Goal: Check status: Check status

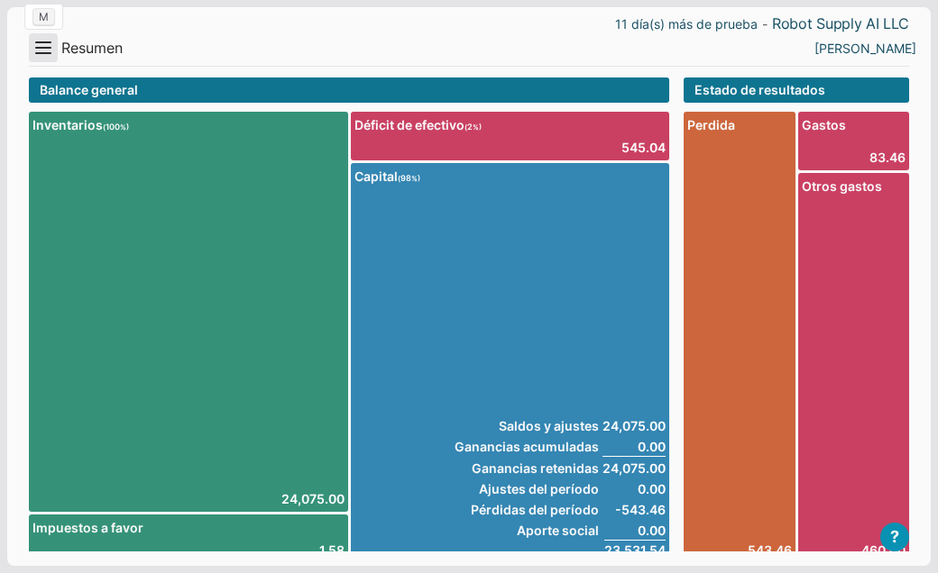
click at [43, 50] on button "Menu" at bounding box center [43, 47] width 29 height 29
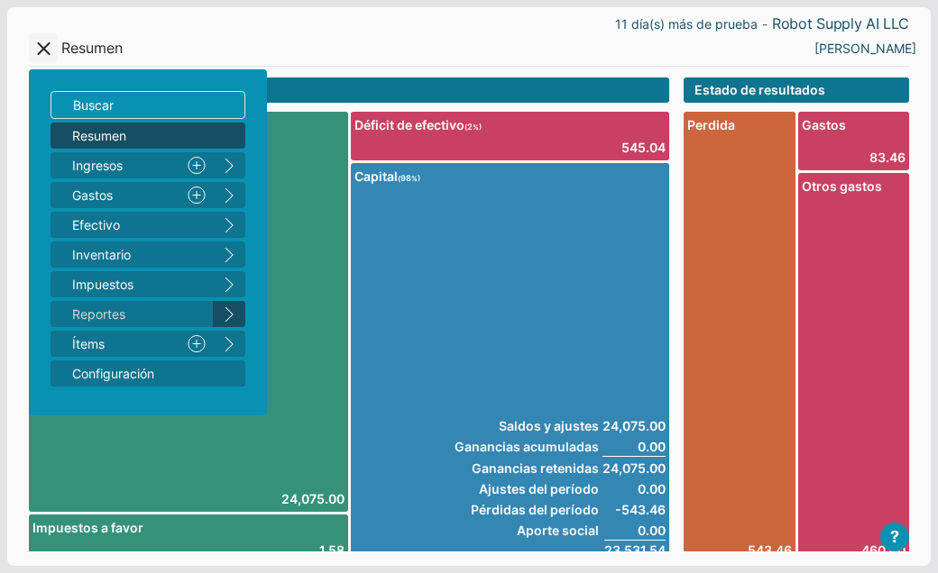
click at [230, 316] on button "right" at bounding box center [229, 314] width 32 height 26
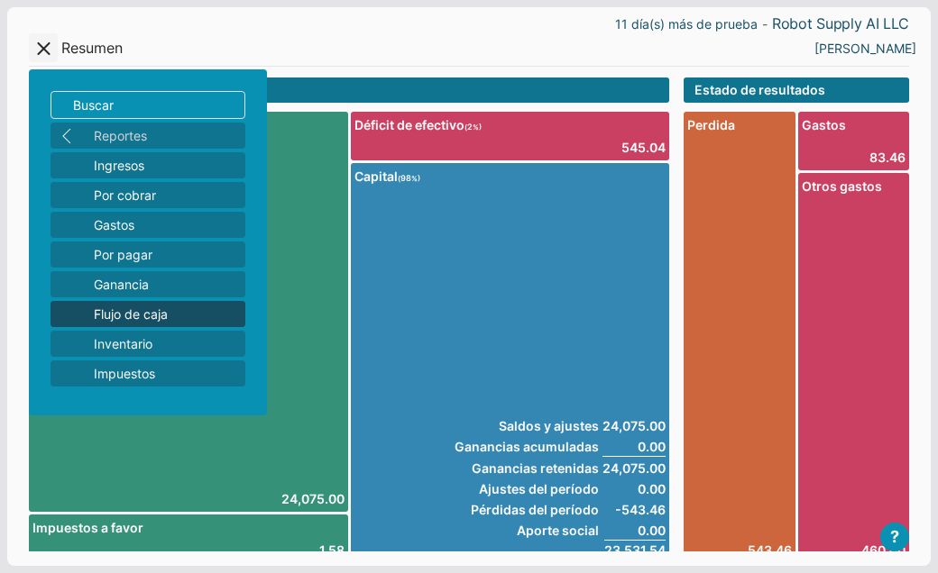
click at [132, 316] on span "Flujo de caja" at bounding box center [166, 314] width 144 height 19
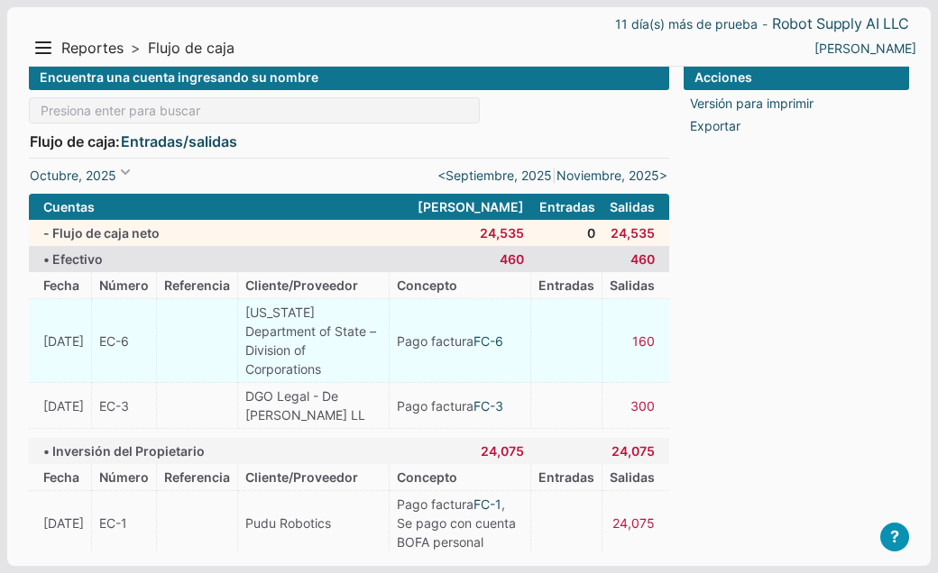
scroll to position [30, 0]
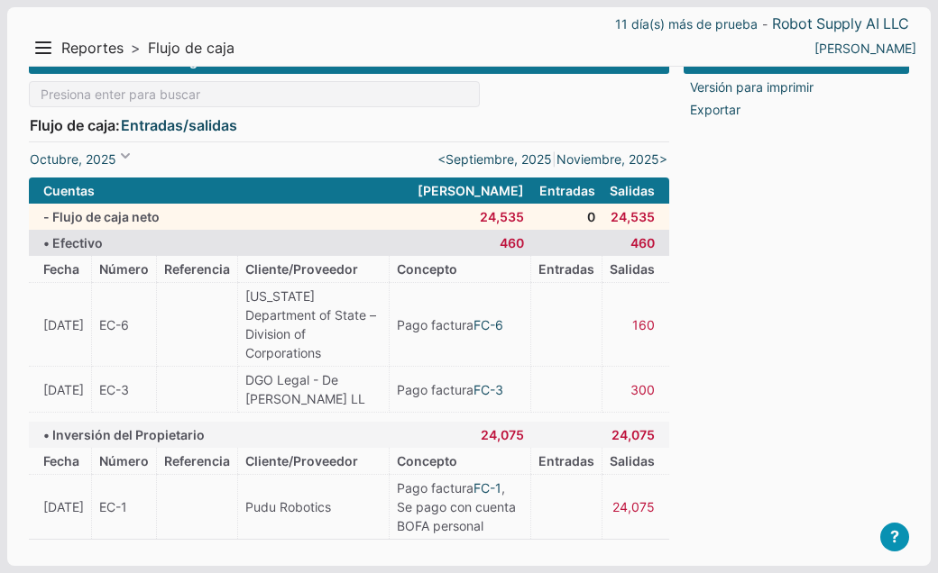
click at [240, 76] on div "Encuentra una cuenta ingresando su nombre Flujo de caja: Entradas/salidas Entra…" at bounding box center [349, 95] width 640 height 95
click at [79, 48] on span "Reportes" at bounding box center [92, 48] width 62 height 19
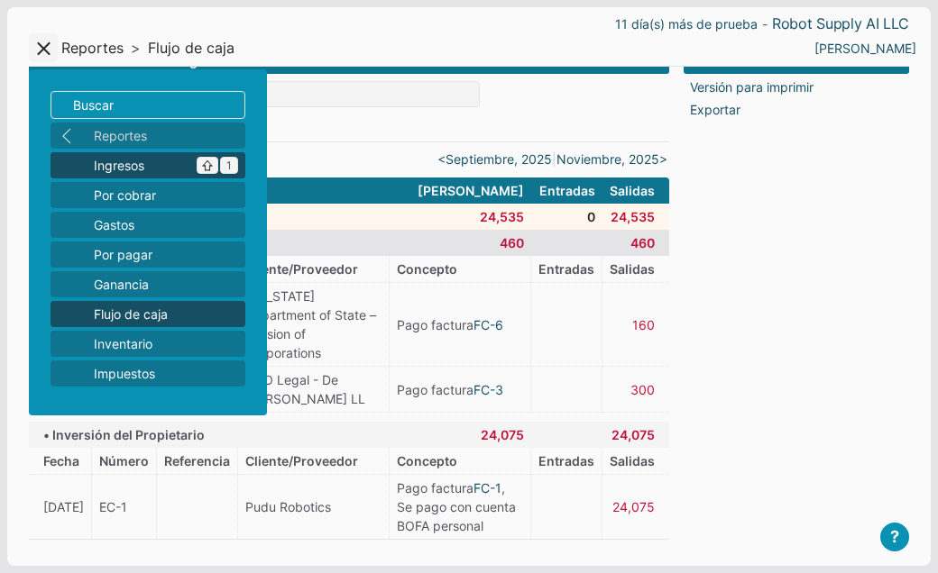
click at [131, 170] on span "Ingresos ^ 1" at bounding box center [166, 165] width 144 height 19
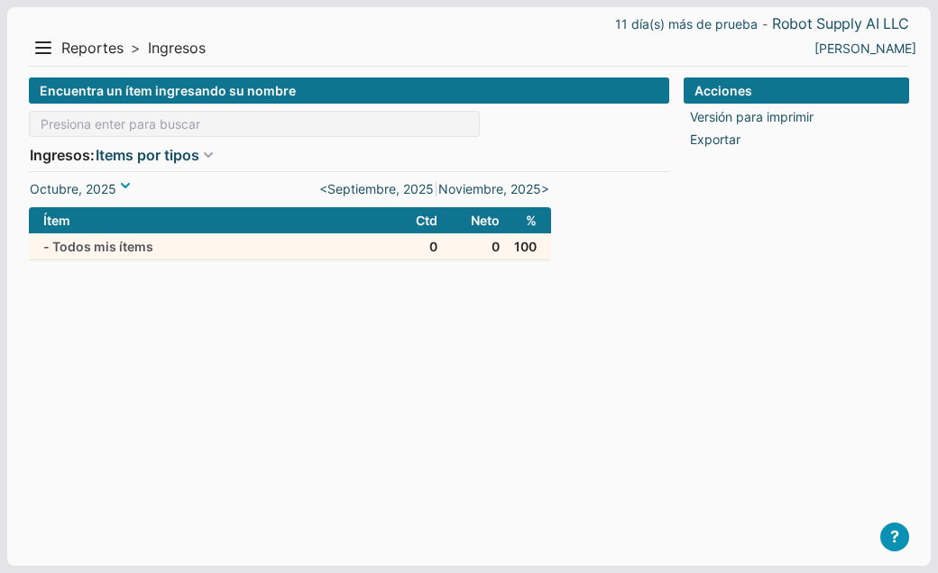
click at [124, 184] on span at bounding box center [125, 186] width 18 height 18
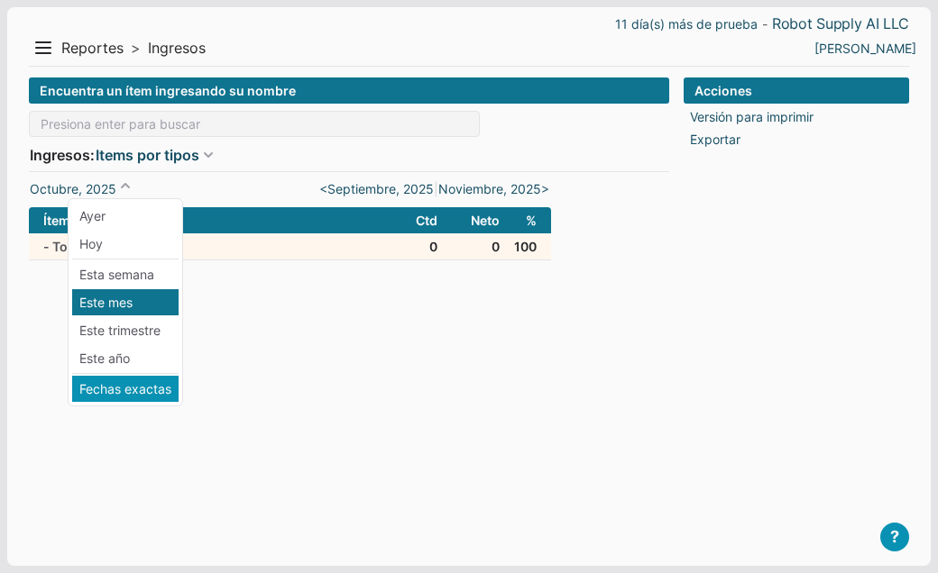
click at [100, 383] on li "Fechas exactas" at bounding box center [125, 389] width 106 height 26
type input "01/10/2025"
type input "[DATE]"
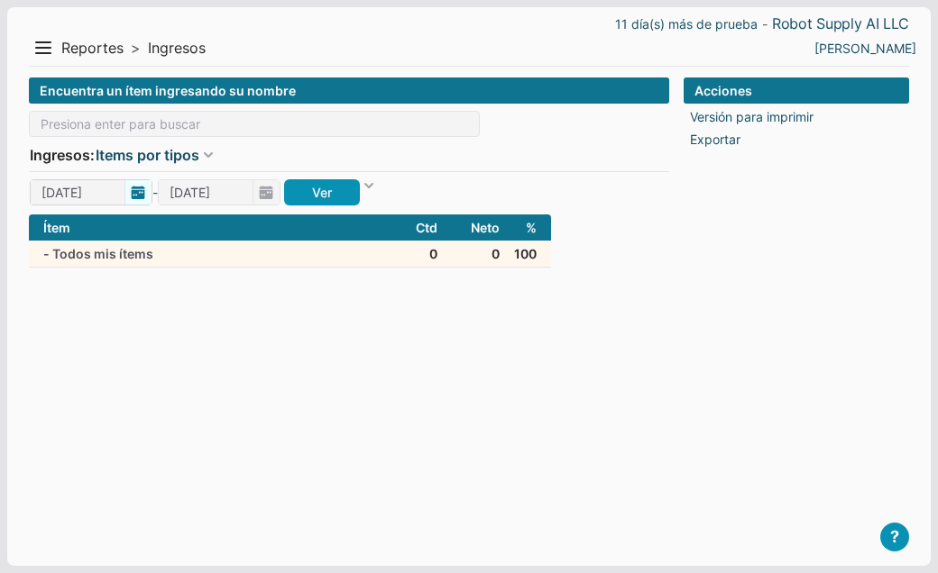
click at [140, 194] on span "01/10/2025" at bounding box center [91, 192] width 123 height 26
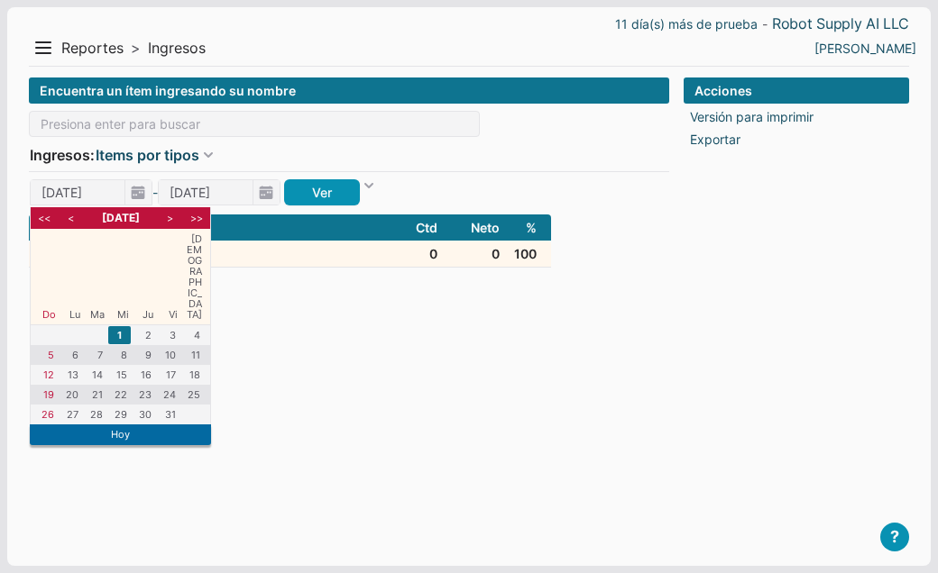
click at [71, 216] on li "<" at bounding box center [70, 218] width 23 height 16
click at [68, 326] on li "1" at bounding box center [70, 335] width 23 height 18
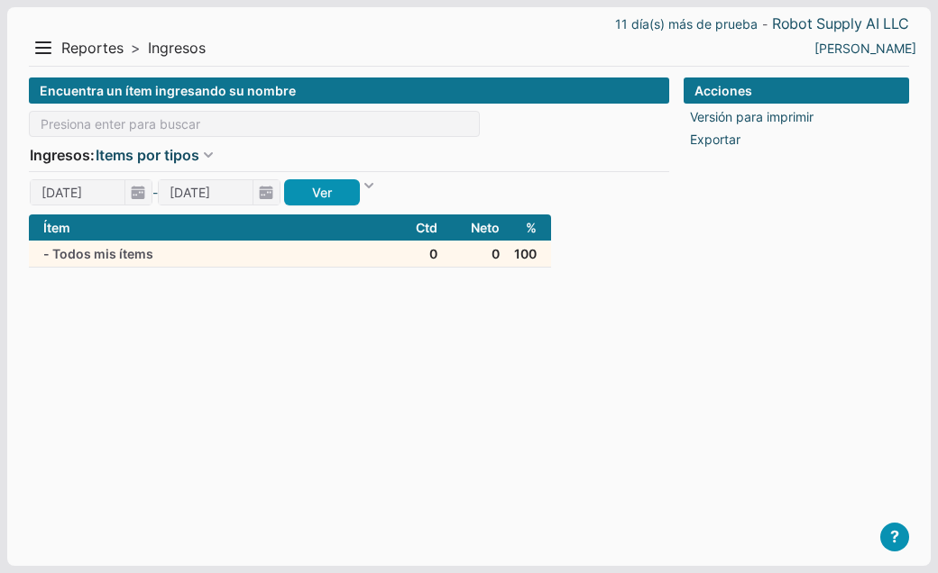
type input "[DATE]"
click at [326, 198] on link "Ver" at bounding box center [322, 192] width 76 height 26
click at [323, 194] on link "Ver" at bounding box center [322, 192] width 76 height 26
click at [47, 50] on button "Menu" at bounding box center [43, 47] width 29 height 29
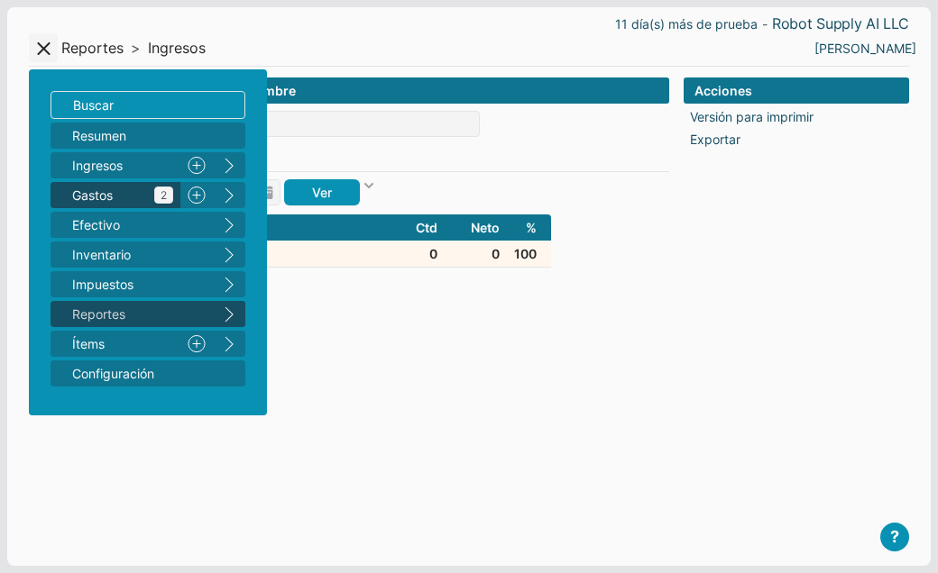
click at [88, 192] on span "Gastos 2" at bounding box center [122, 195] width 101 height 19
